Goal: Complete application form

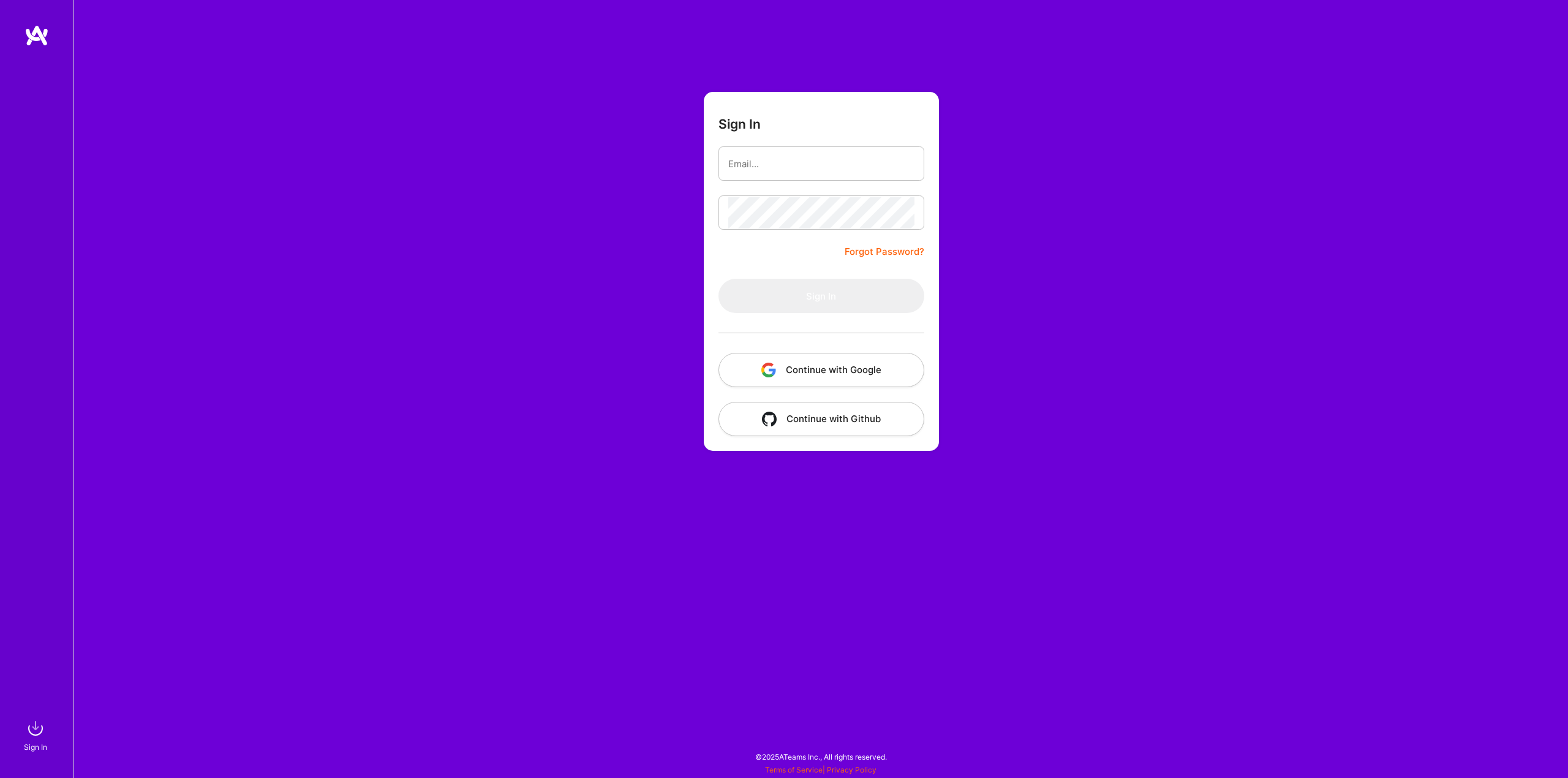
click at [850, 365] on button "Continue with Google" at bounding box center [821, 369] width 206 height 34
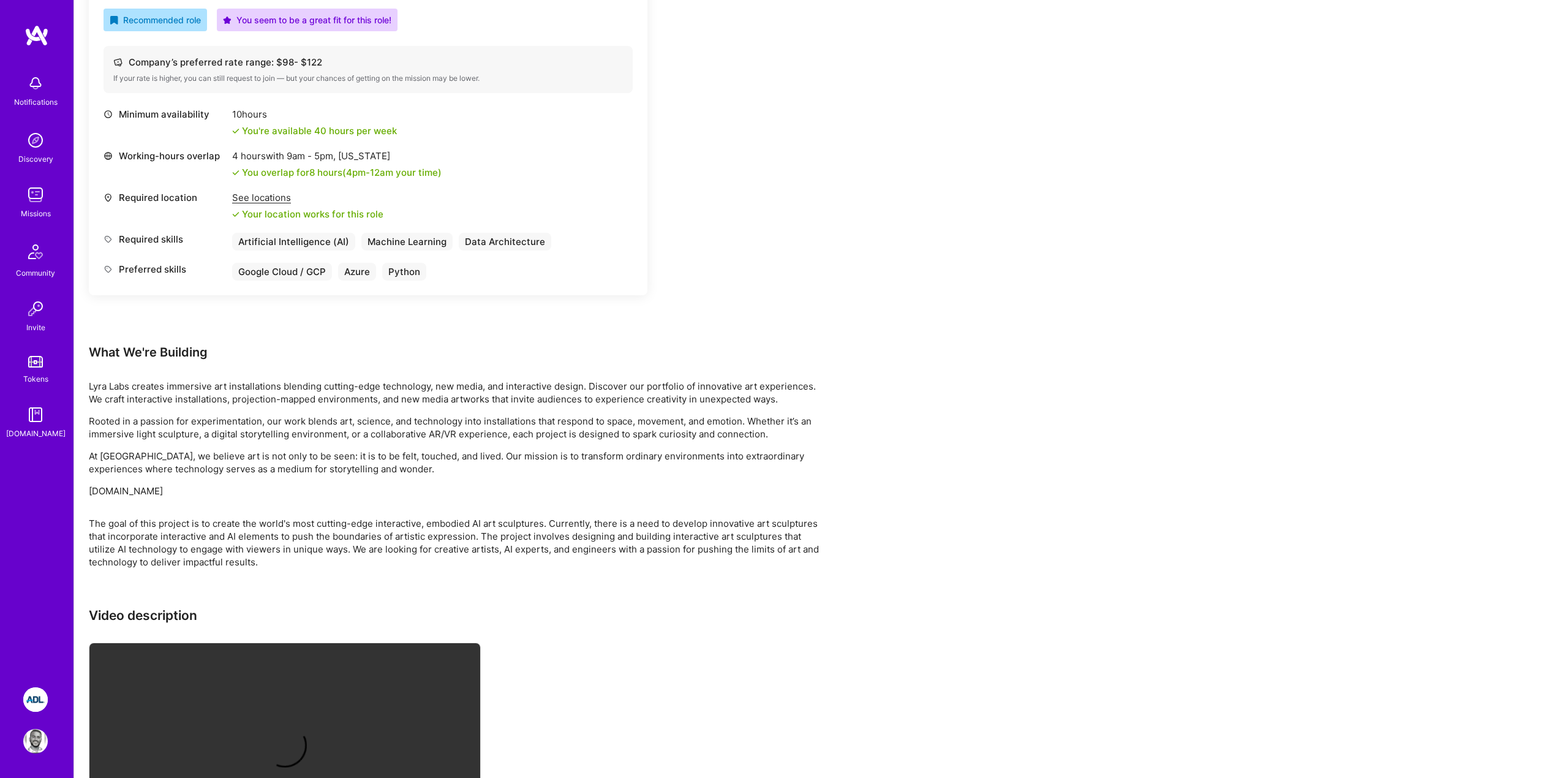
scroll to position [574, 0]
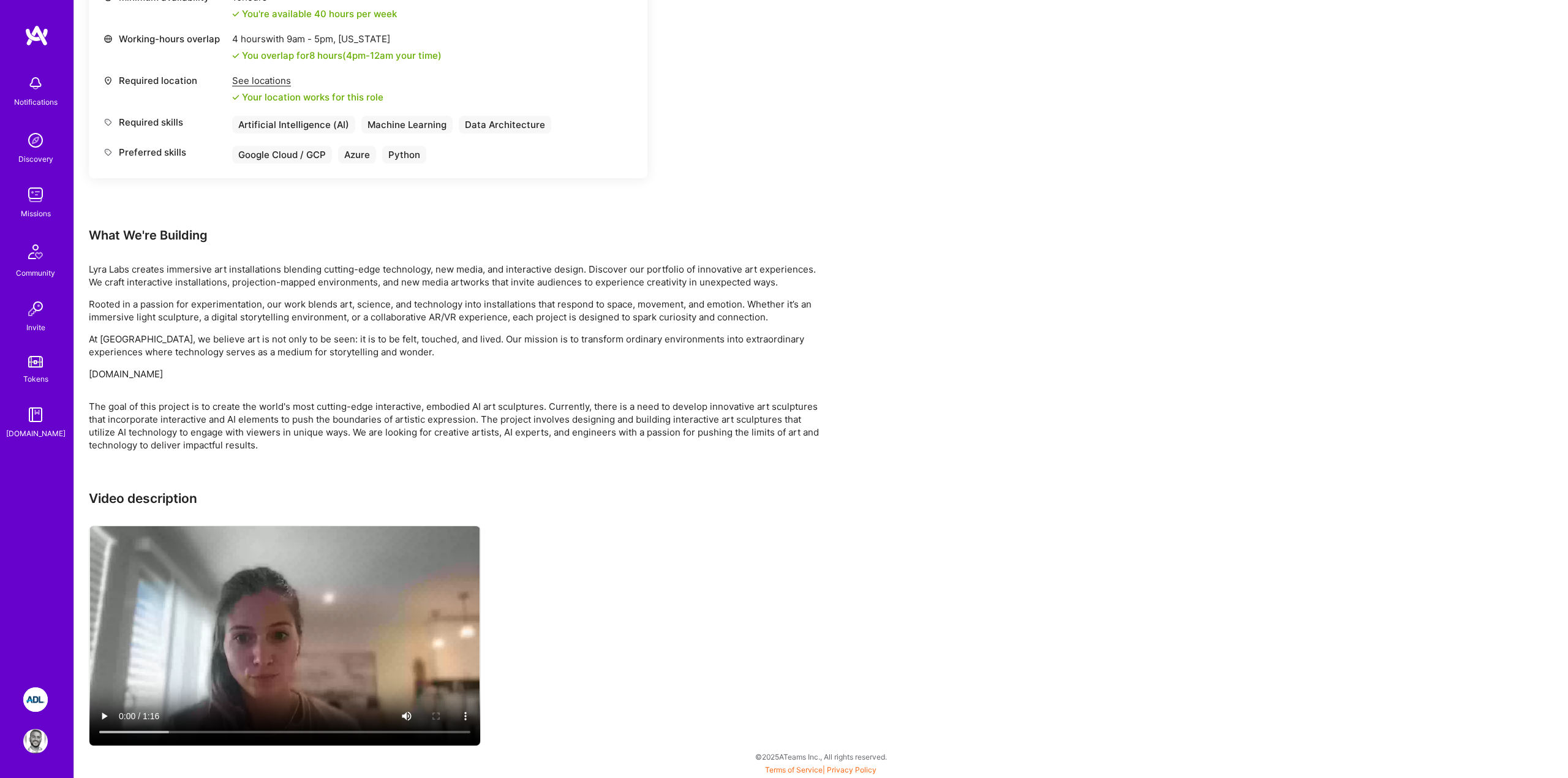
click at [193, 675] on video at bounding box center [285, 635] width 391 height 219
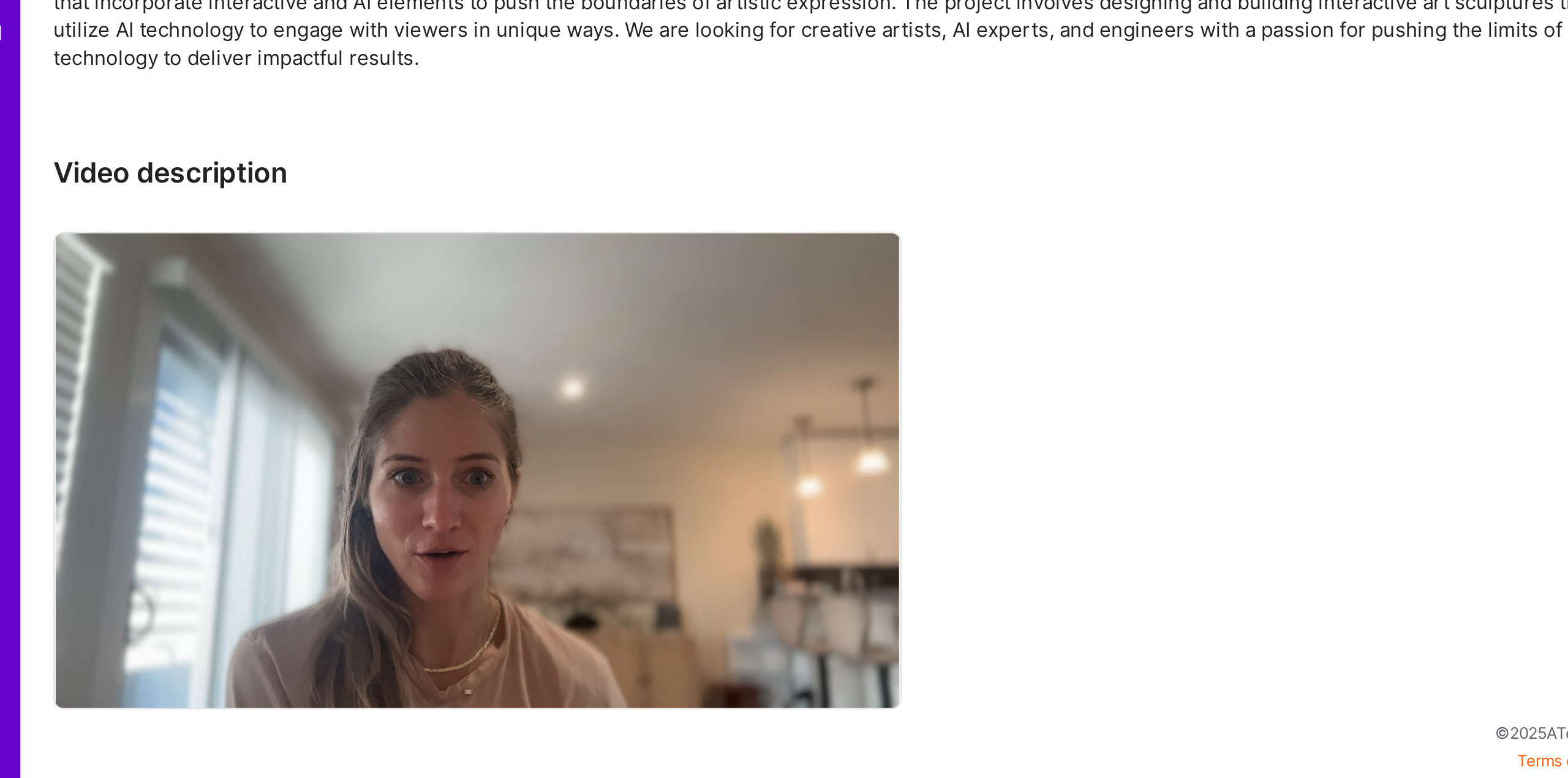
click at [541, 699] on div "Video description" at bounding box center [456, 619] width 735 height 258
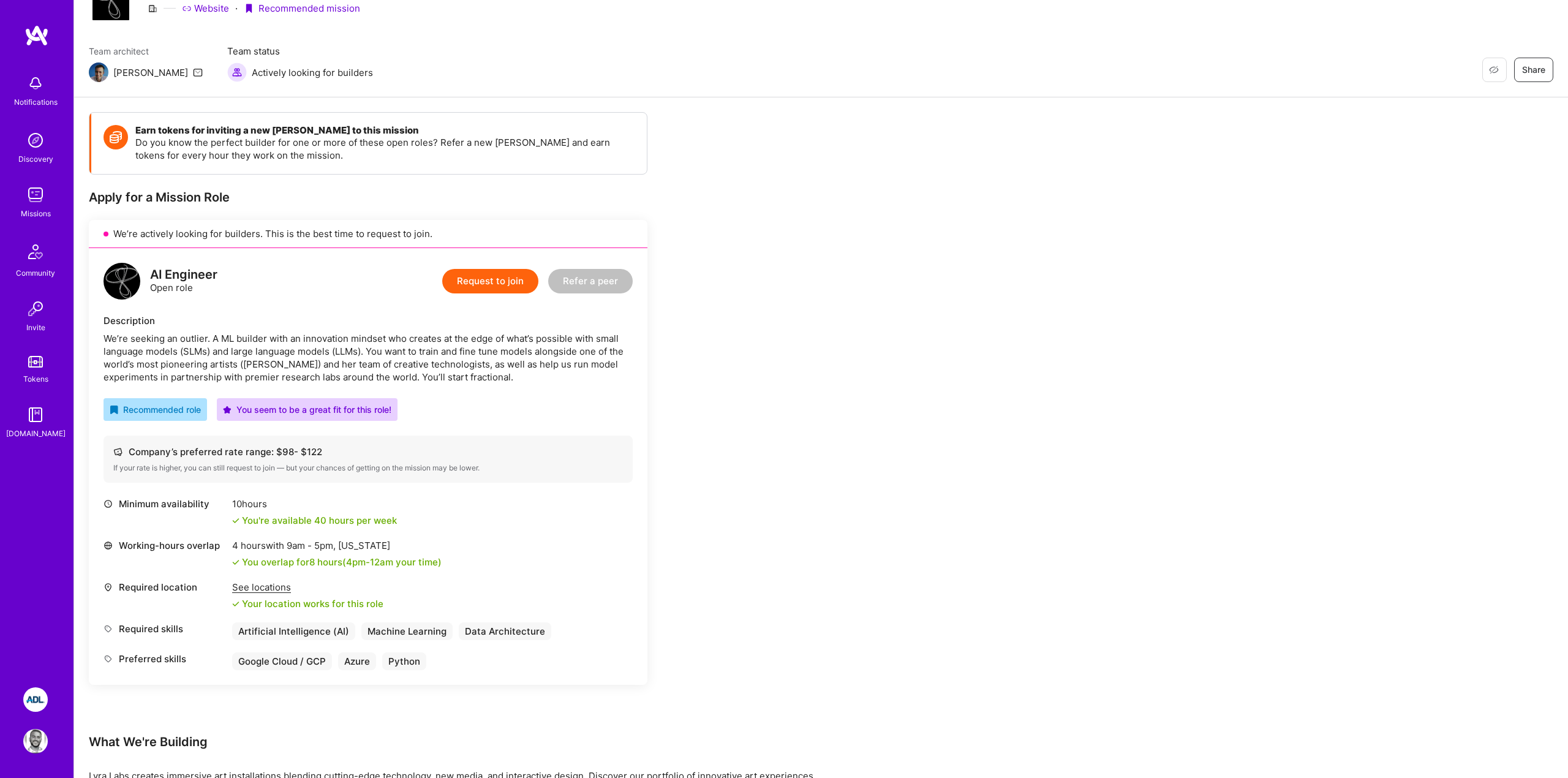
scroll to position [0, 0]
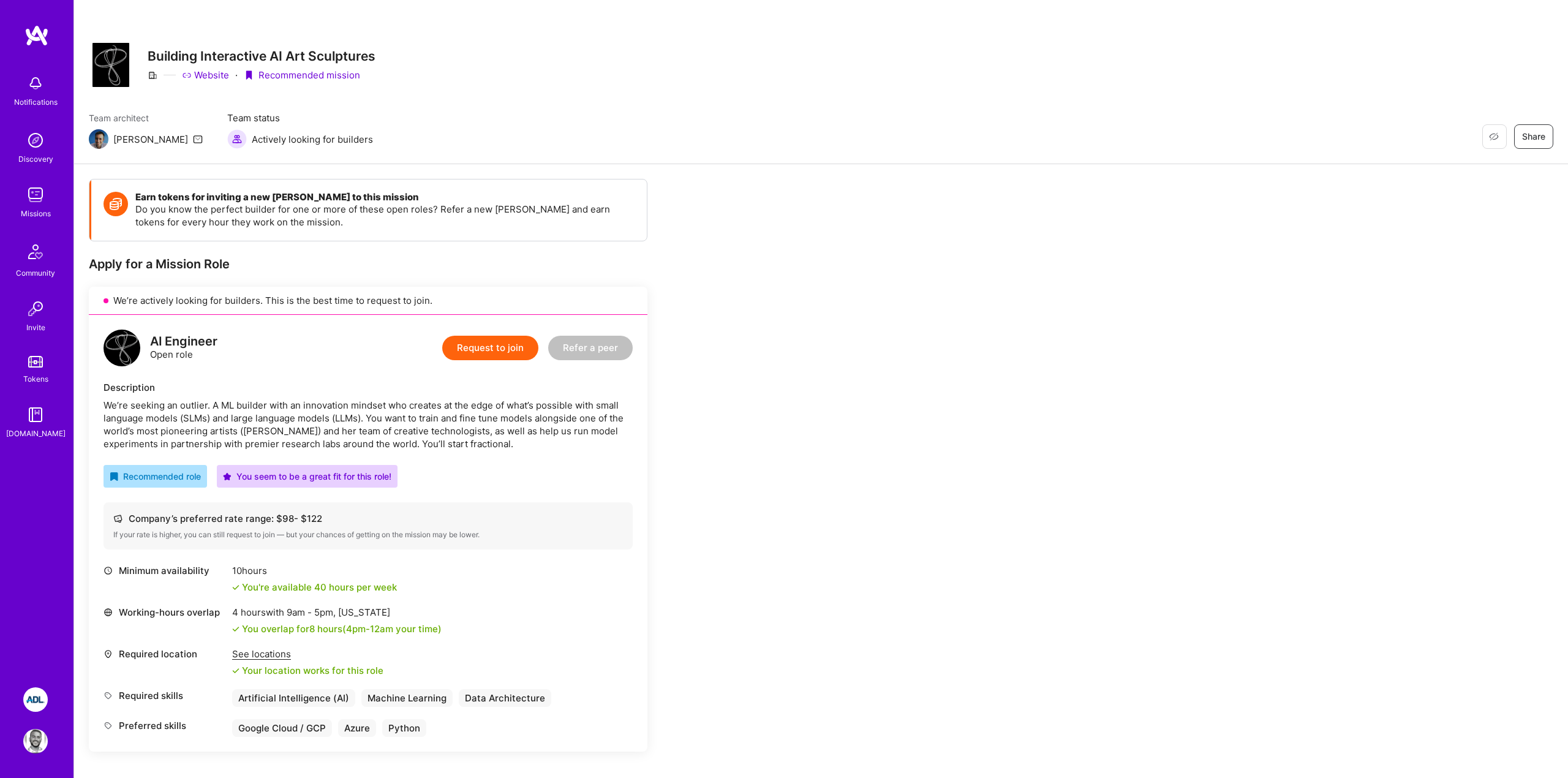
click at [203, 80] on link "Website" at bounding box center [205, 75] width 47 height 13
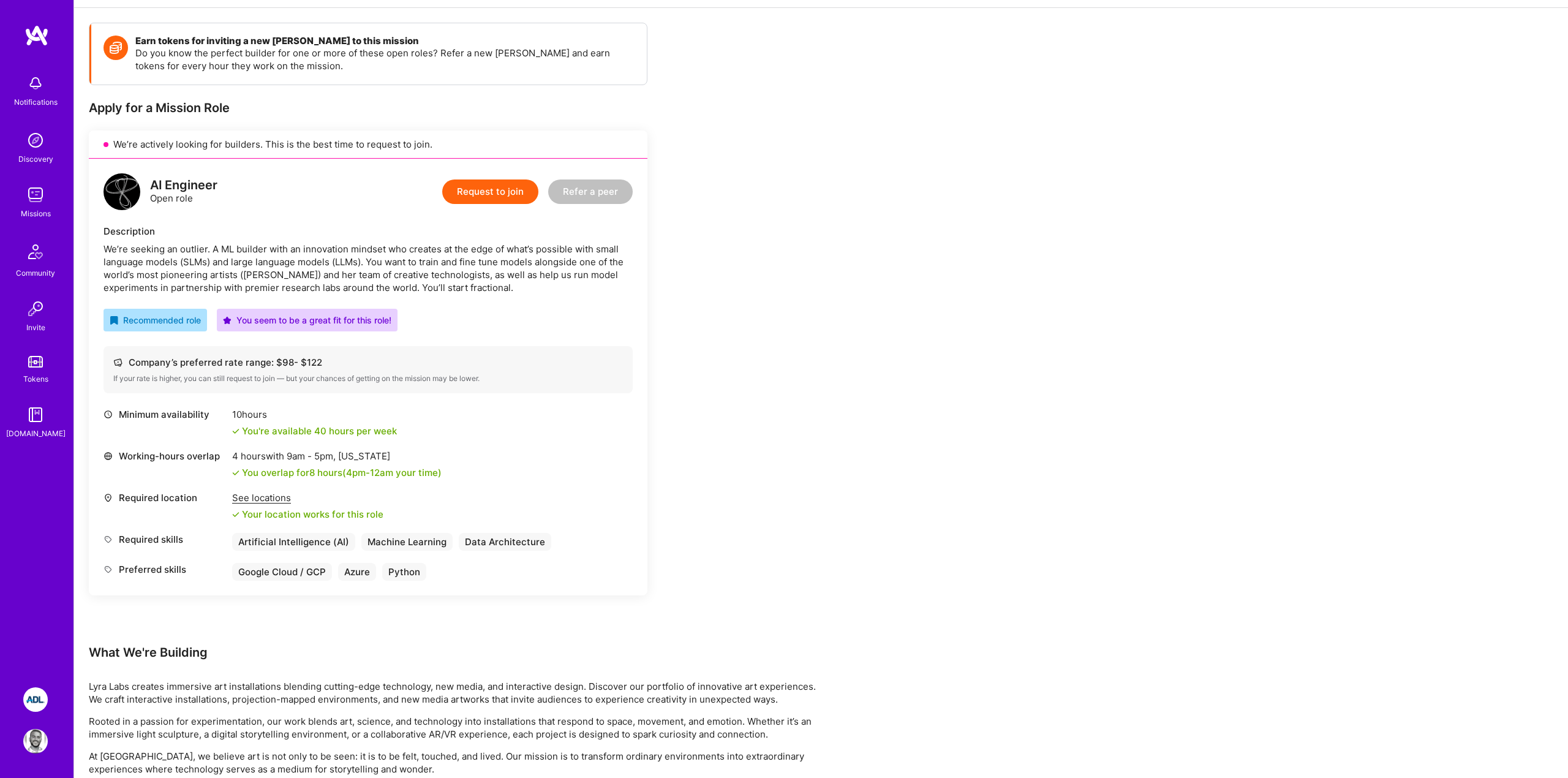
scroll to position [147, 0]
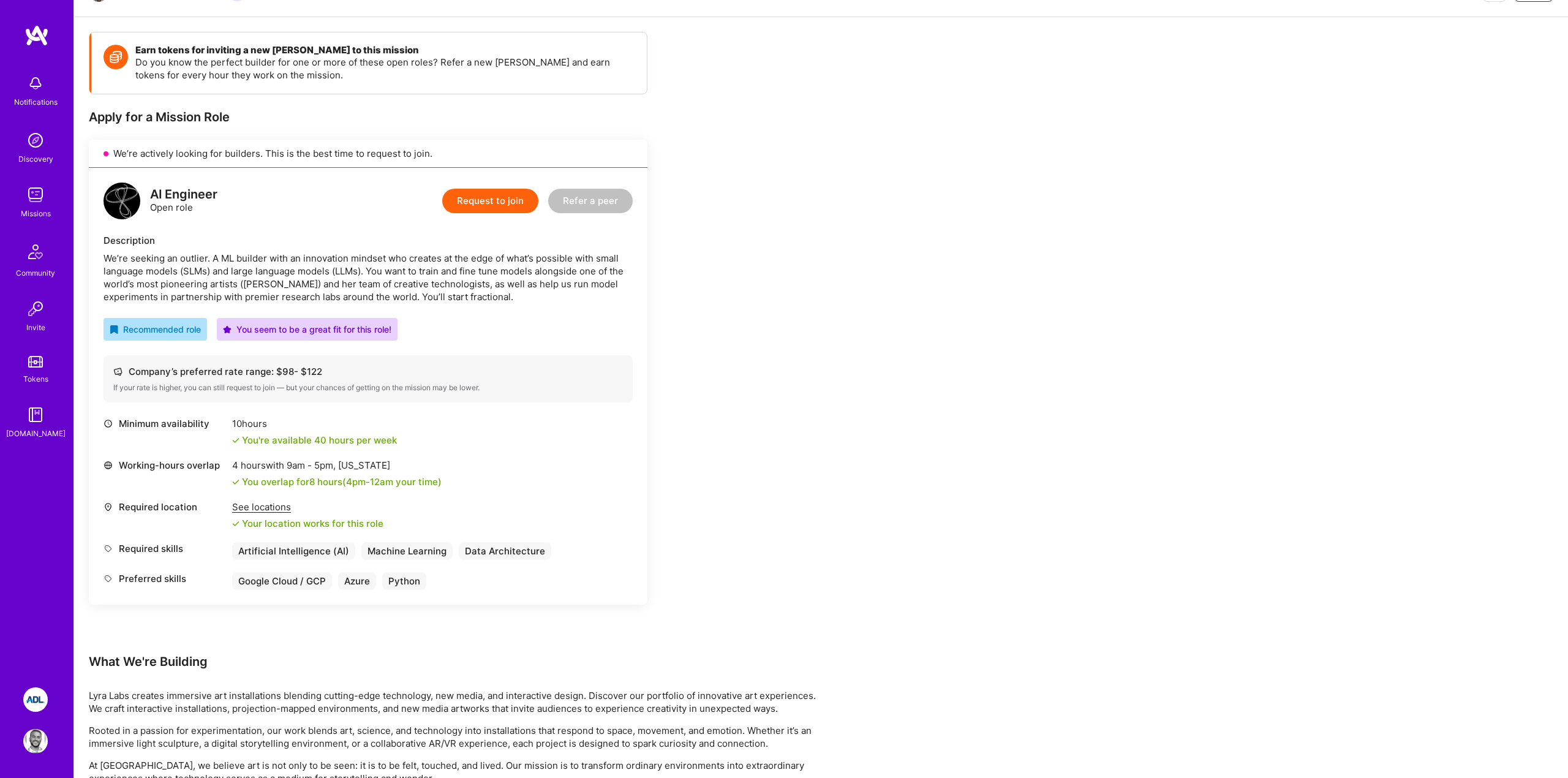
click at [326, 291] on div "We’re seeking an outlier. A ML builder with an innovation mindset who creates a…" at bounding box center [368, 278] width 530 height 51
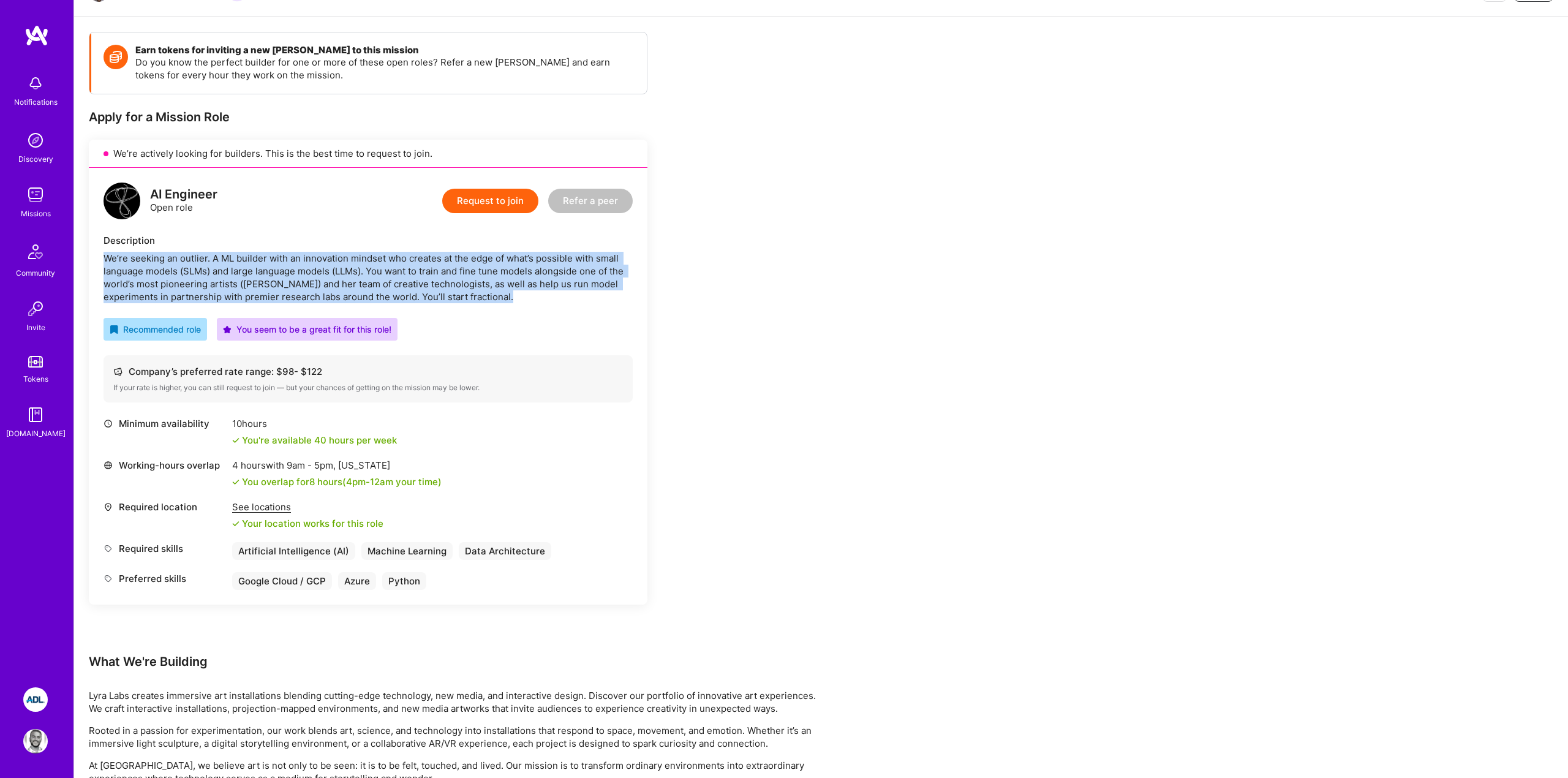
click at [326, 291] on div "We’re seeking an outlier. A ML builder with an innovation mindset who creates a…" at bounding box center [368, 278] width 530 height 51
copy div "We’re seeking an outlier. A ML builder with an innovation mindset who creates a…"
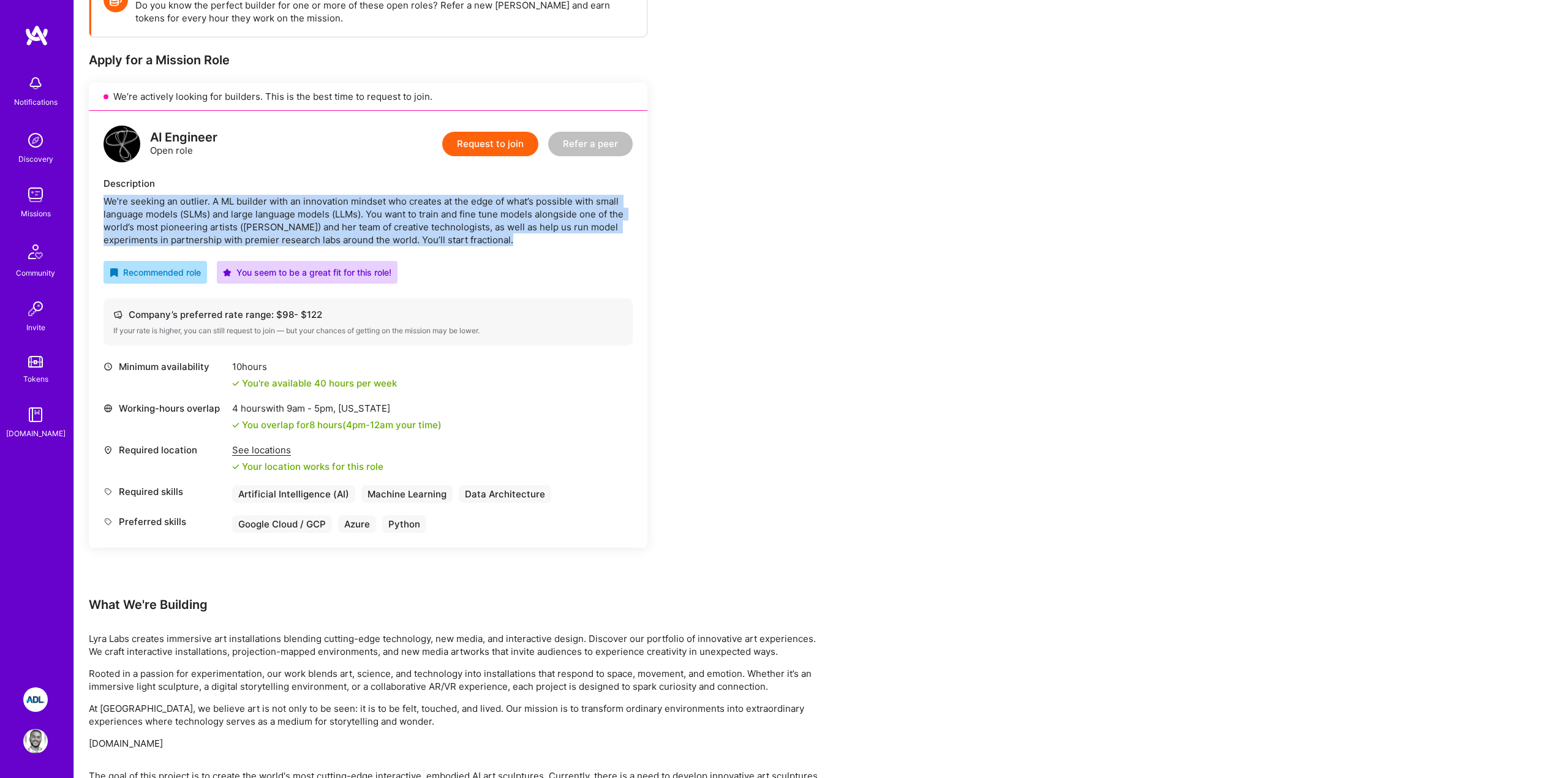
scroll to position [202, 0]
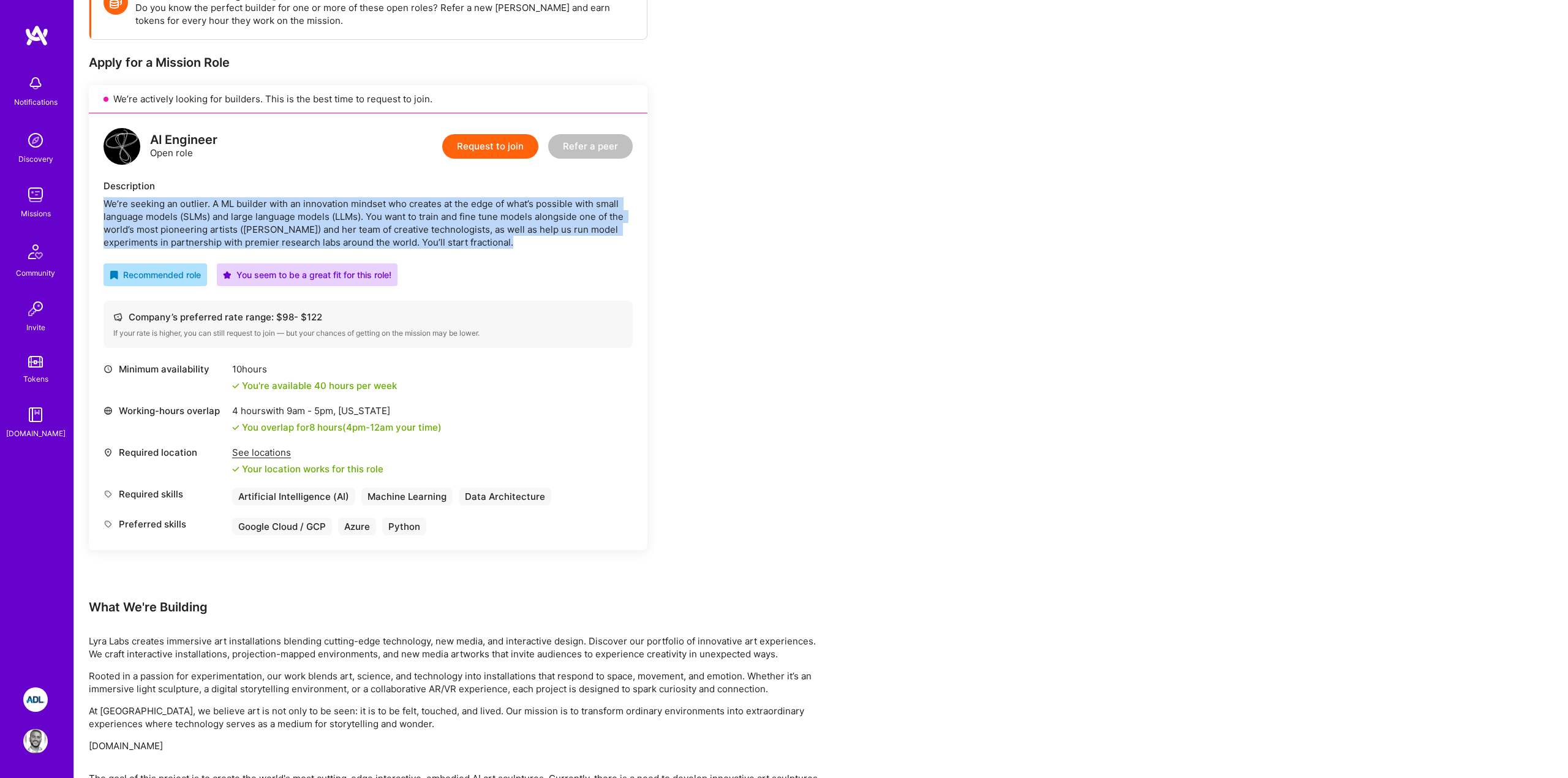
click at [468, 152] on button "Request to join" at bounding box center [490, 146] width 96 height 25
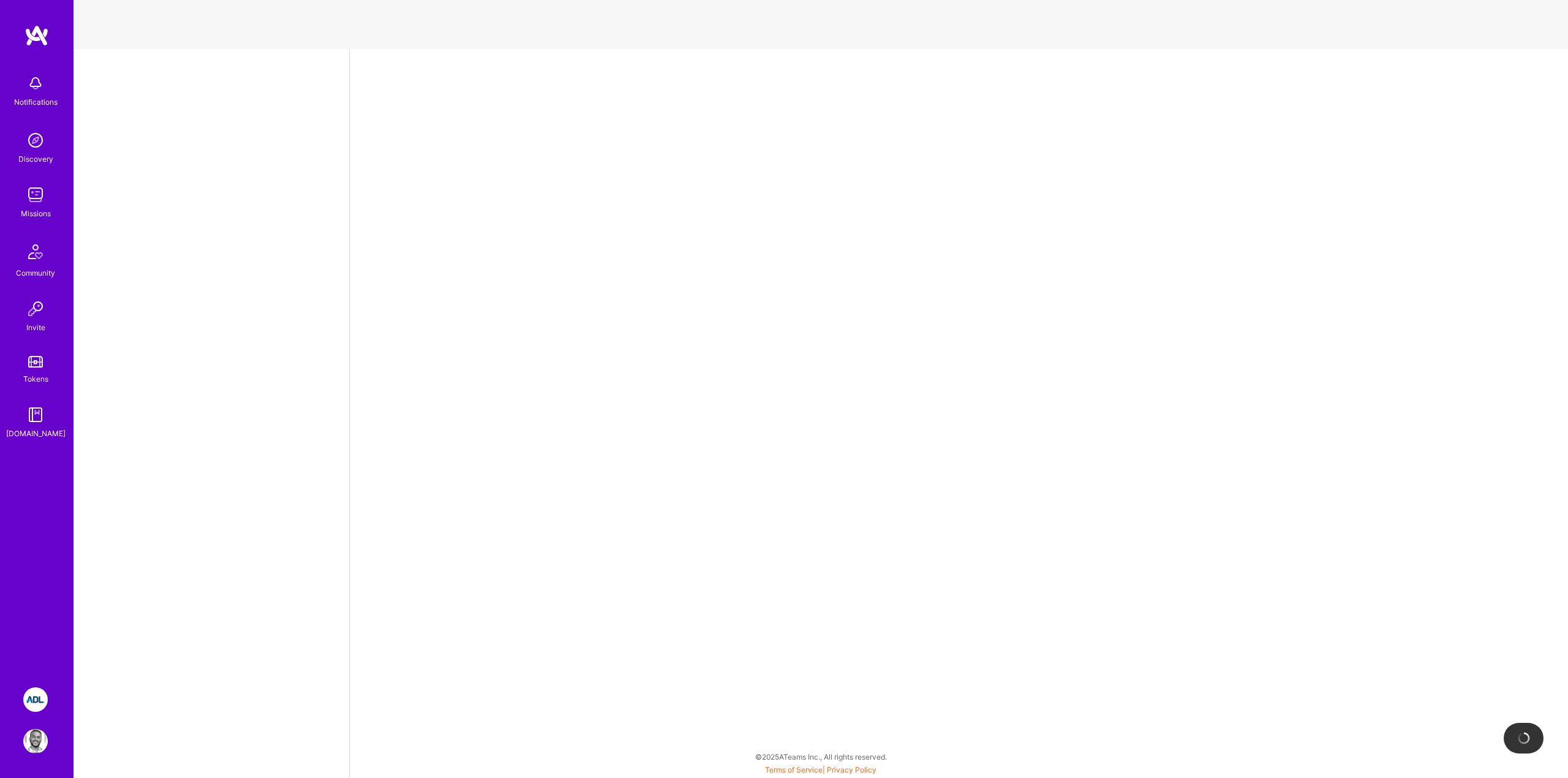
select select "US"
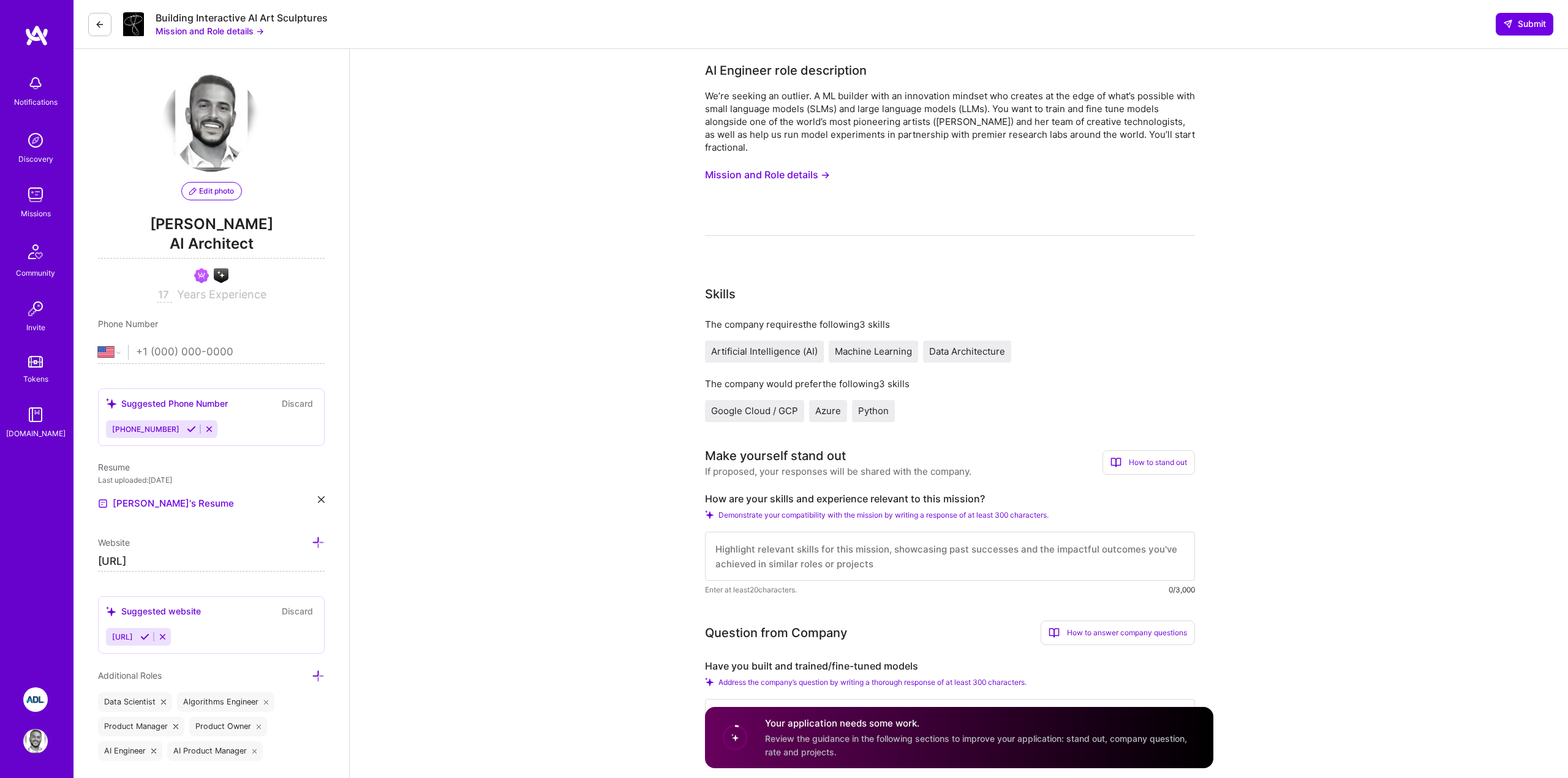
click at [764, 177] on button "Mission and Role details →" at bounding box center [767, 174] width 125 height 23
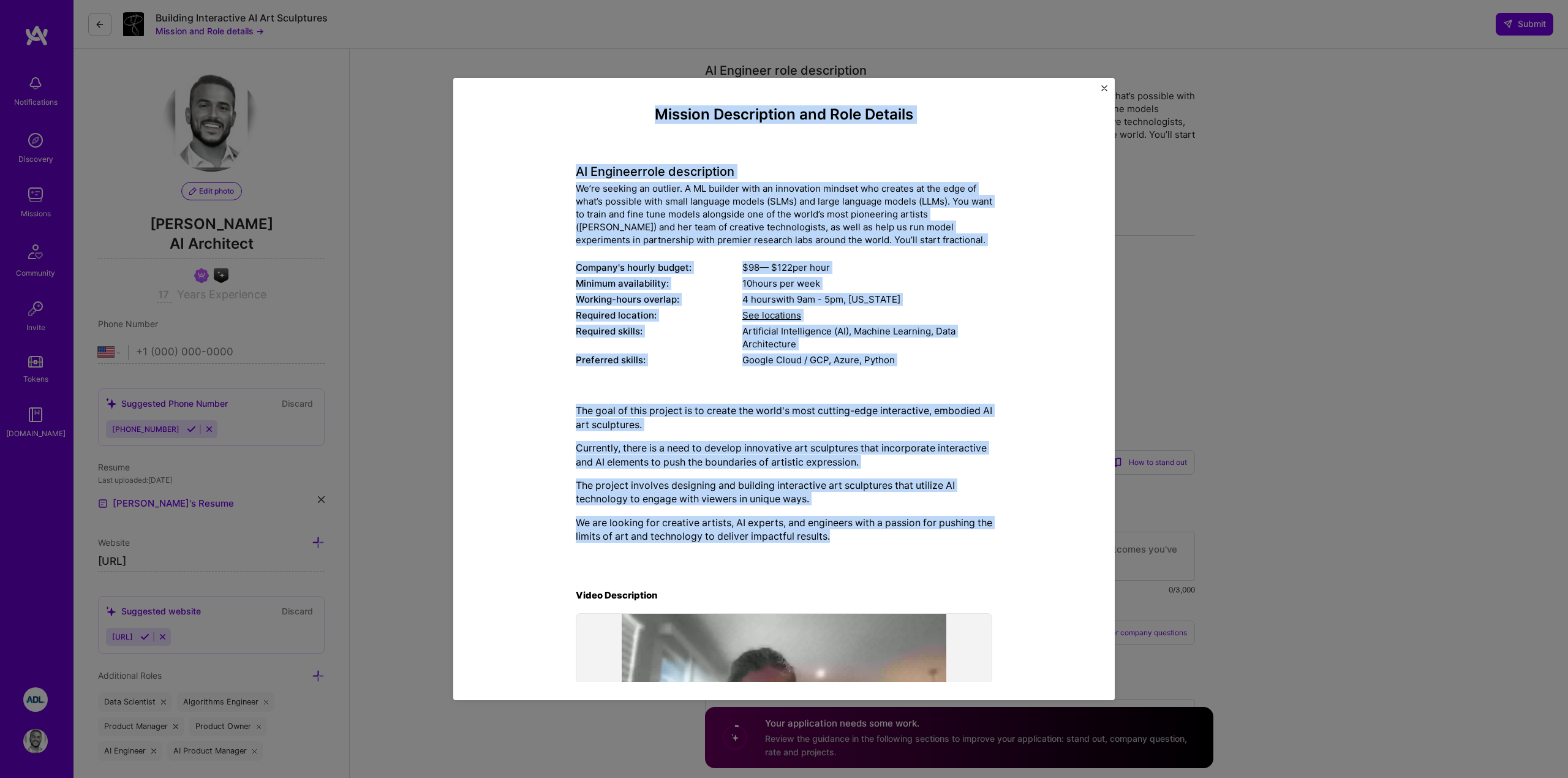
drag, startPoint x: 652, startPoint y: 116, endPoint x: 808, endPoint y: 559, distance: 469.7
click at [808, 559] on div "Mission Description and Role Details AI Engineer role description We’re seeking…" at bounding box center [784, 453] width 417 height 694
copy div "Loremip Dolorsitame con Adip Elitsed DO Eiusmodt inci utlaboreetd Ma’al enimadm…"
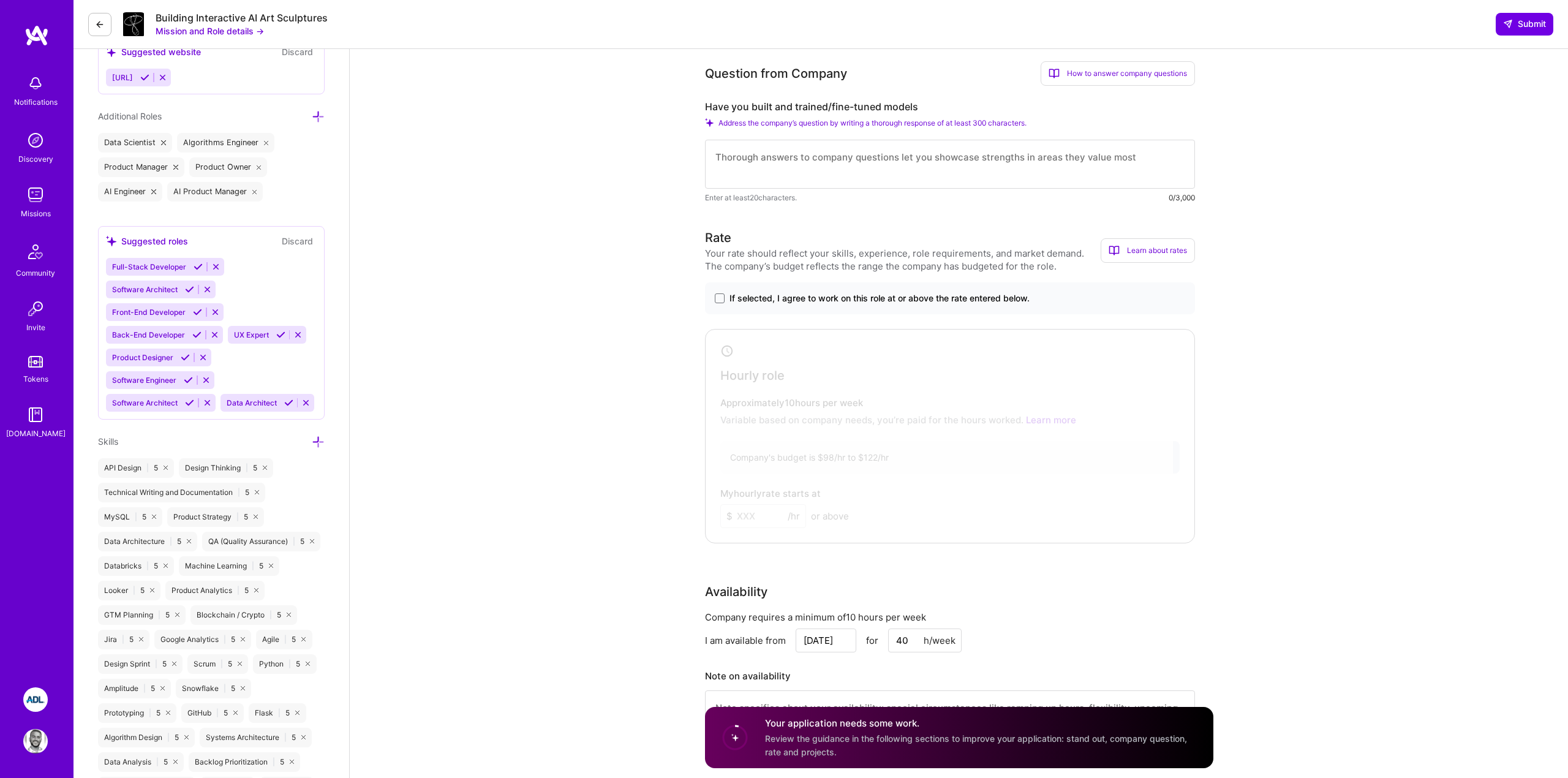
scroll to position [511, 0]
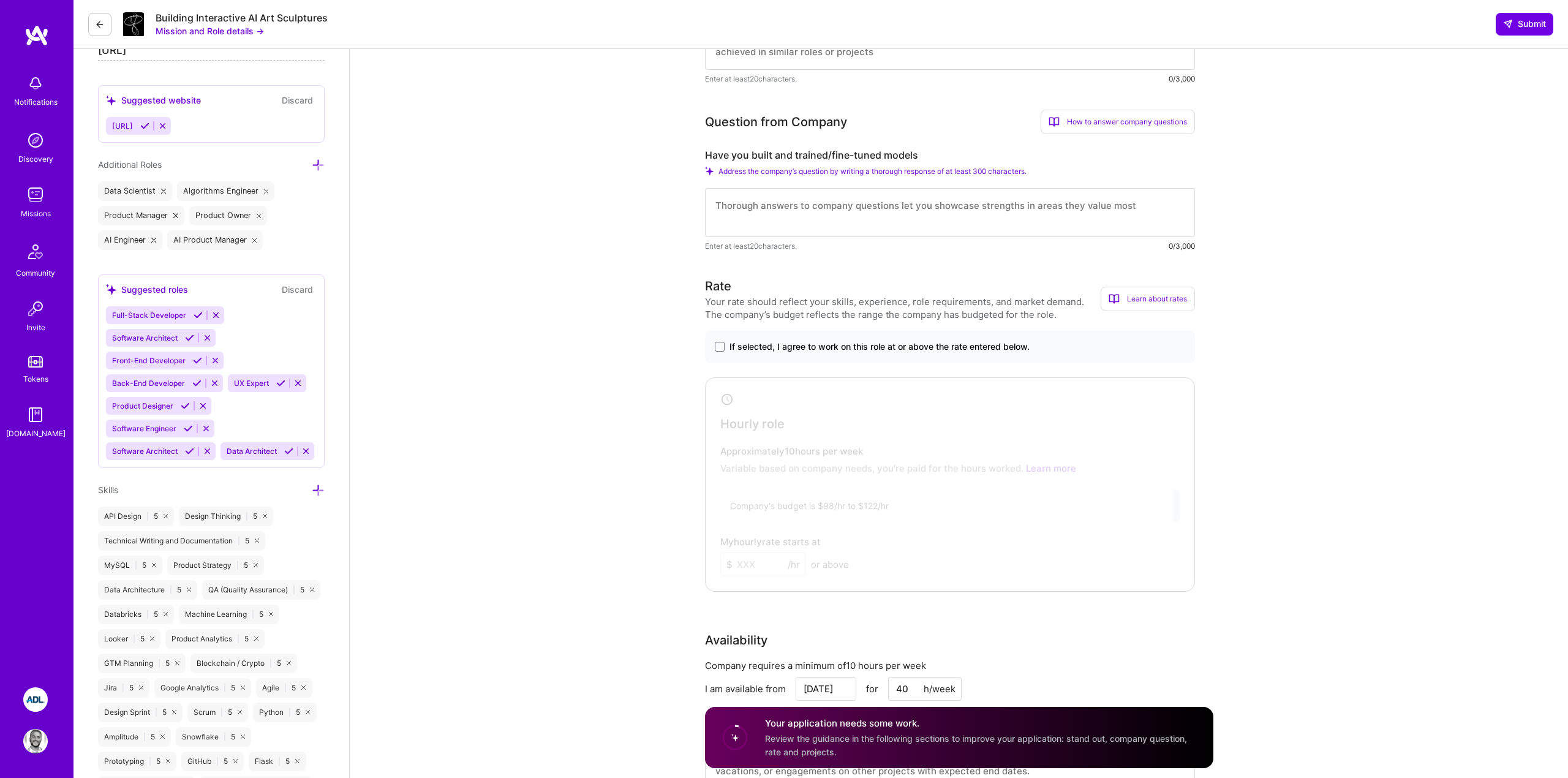
click at [750, 342] on span "If selected, I agree to work on this role at or above the rate entered below." at bounding box center [880, 346] width 301 height 12
click at [0, 0] on input "If selected, I agree to work on this role at or above the rate entered below." at bounding box center [0, 0] width 0 height 0
click at [748, 572] on input at bounding box center [763, 564] width 86 height 24
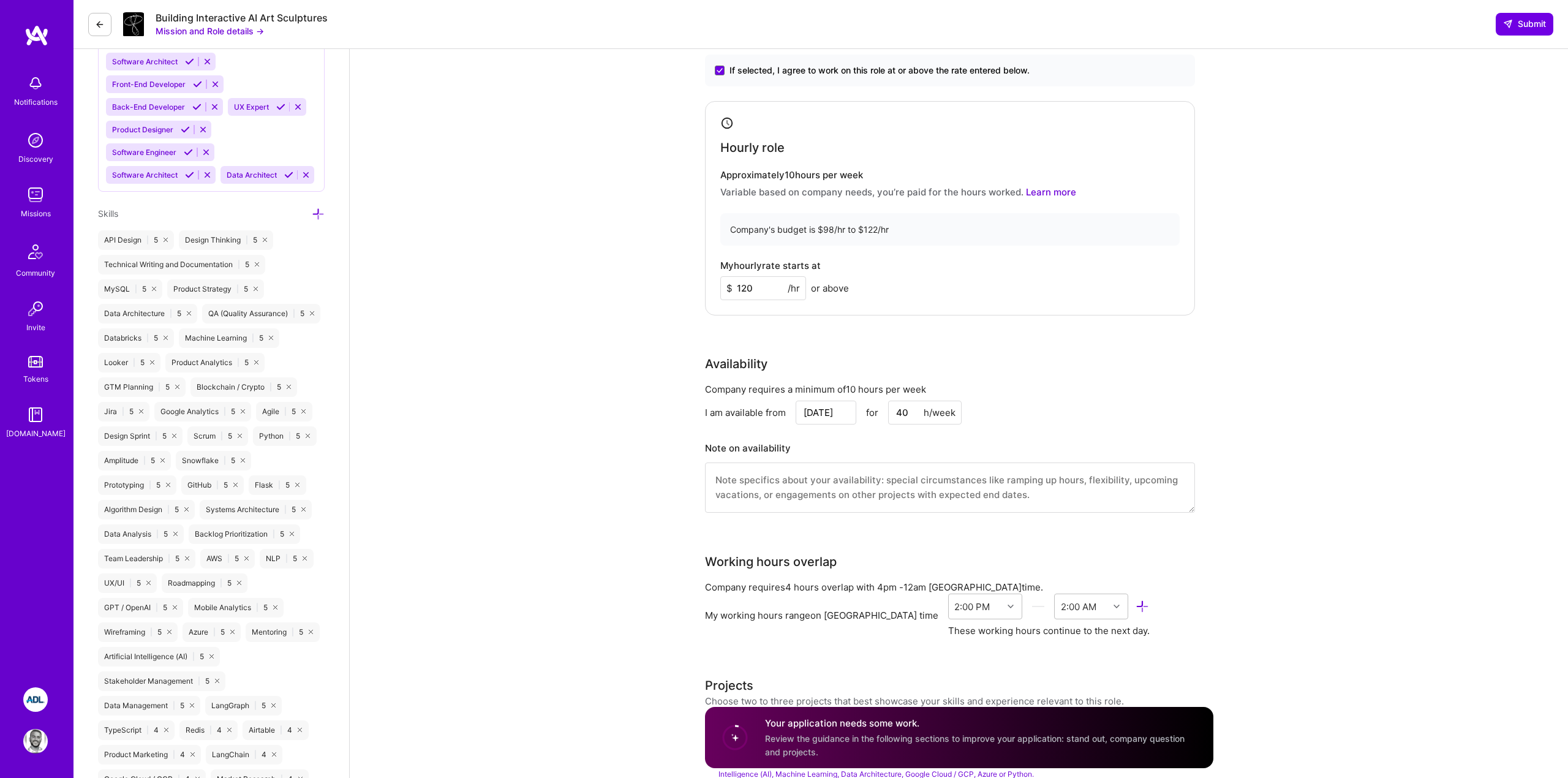
scroll to position [798, 0]
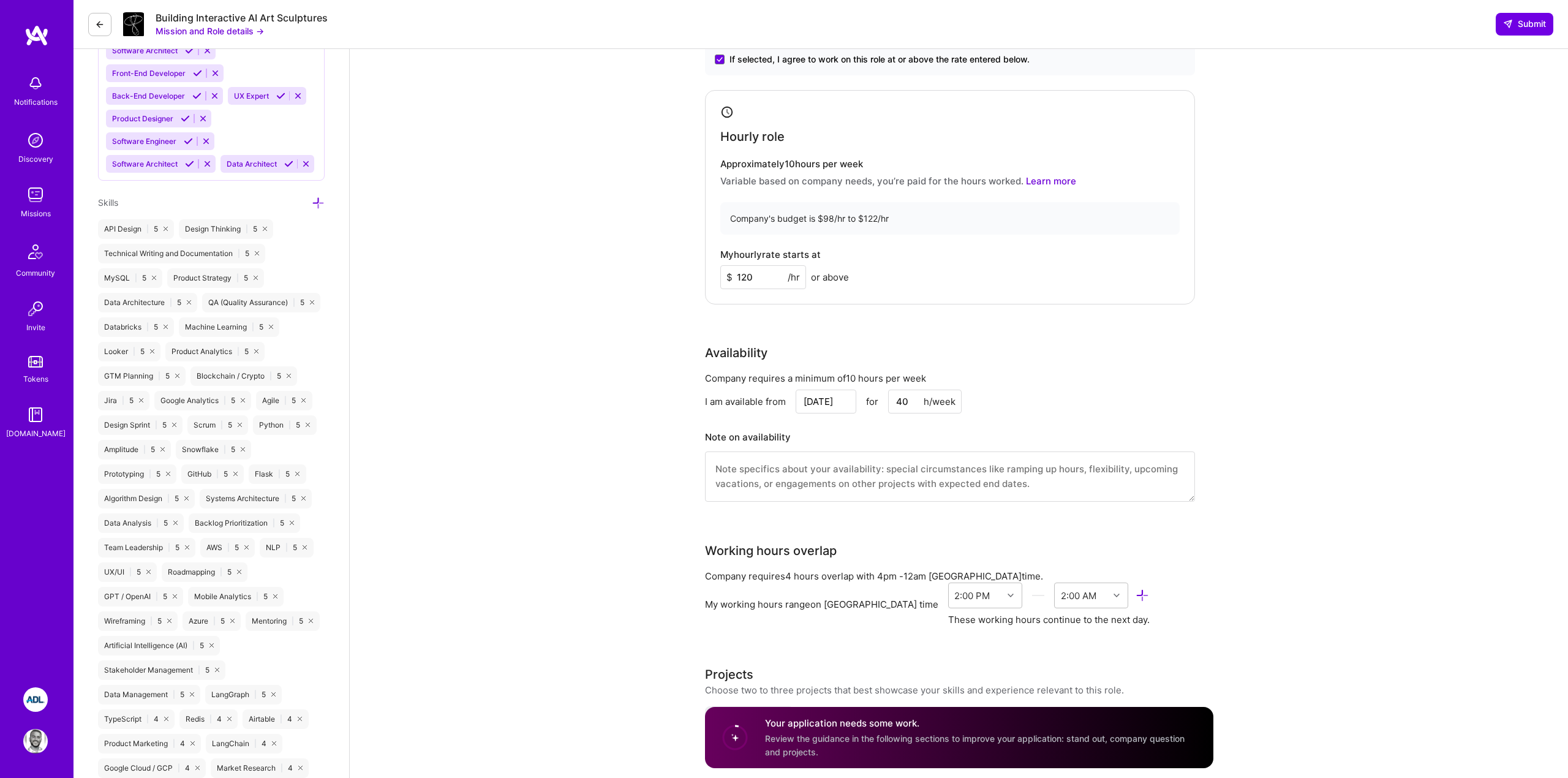
type input "120"
click at [798, 468] on textarea at bounding box center [949, 477] width 490 height 50
click at [905, 402] on input "40" at bounding box center [925, 401] width 73 height 24
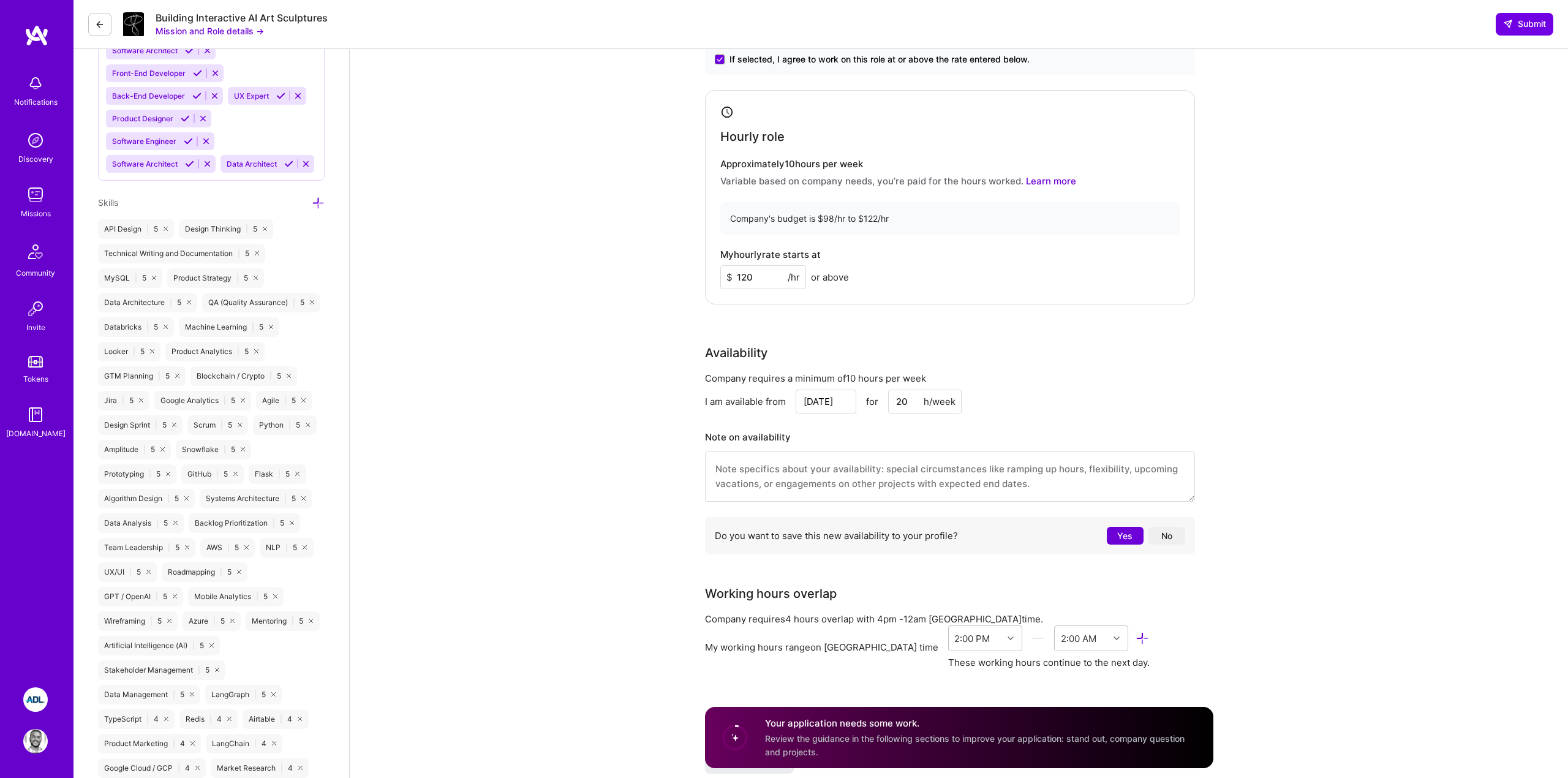
type input "20"
click at [873, 481] on textarea at bounding box center [949, 477] width 490 height 50
type textarea "availability will increase to 30h-40h in the next couple of weeks"
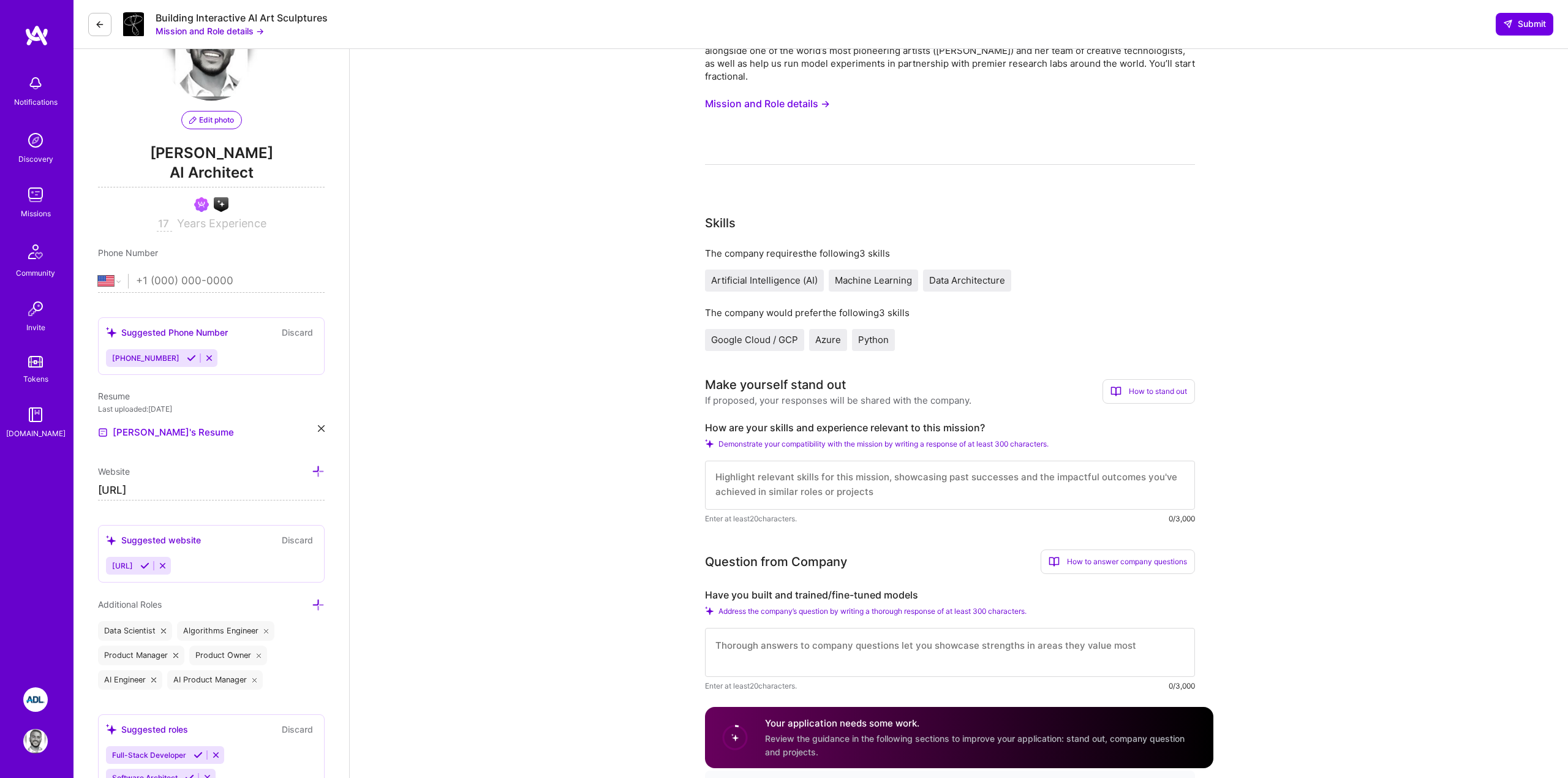
scroll to position [0, 0]
